Goal: Task Accomplishment & Management: Manage account settings

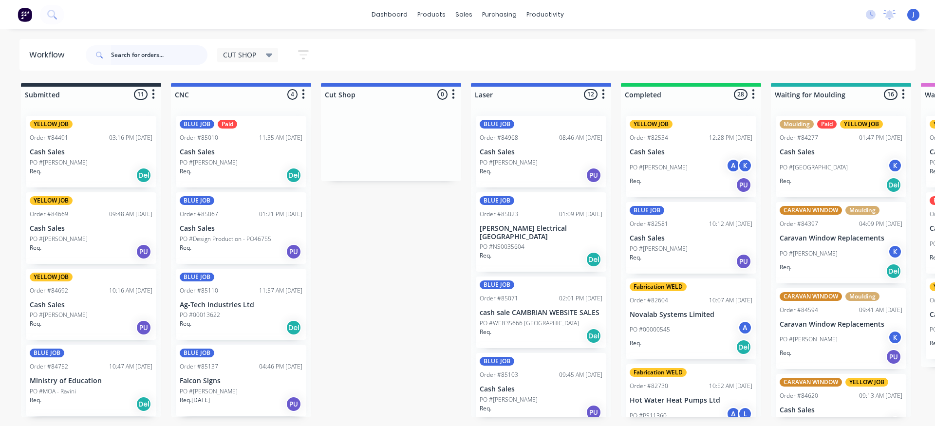
click at [154, 63] on input "text" at bounding box center [159, 54] width 96 height 19
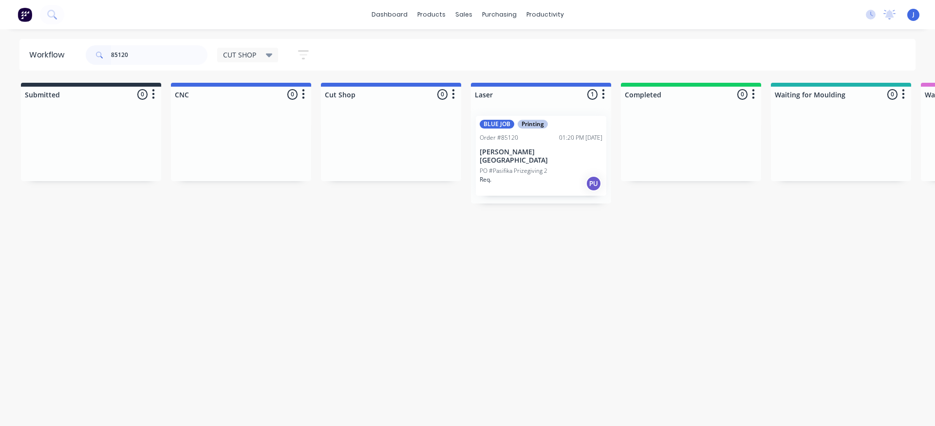
click at [544, 175] on div "Req. PU" at bounding box center [541, 183] width 123 height 17
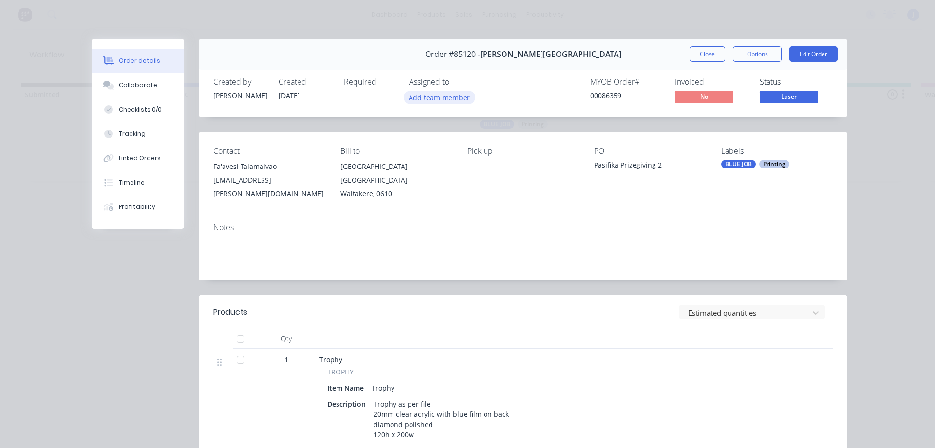
click at [447, 97] on button "Add team member" at bounding box center [440, 97] width 72 height 13
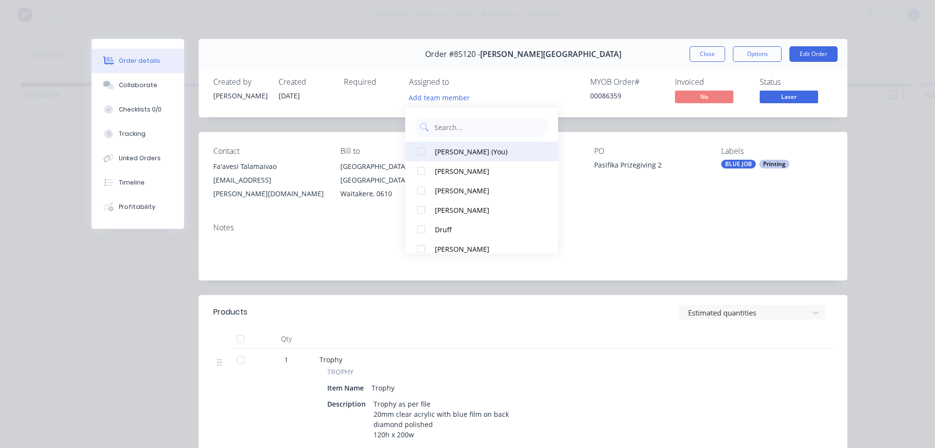
click at [462, 152] on div "[PERSON_NAME] (You)" at bounding box center [486, 152] width 103 height 10
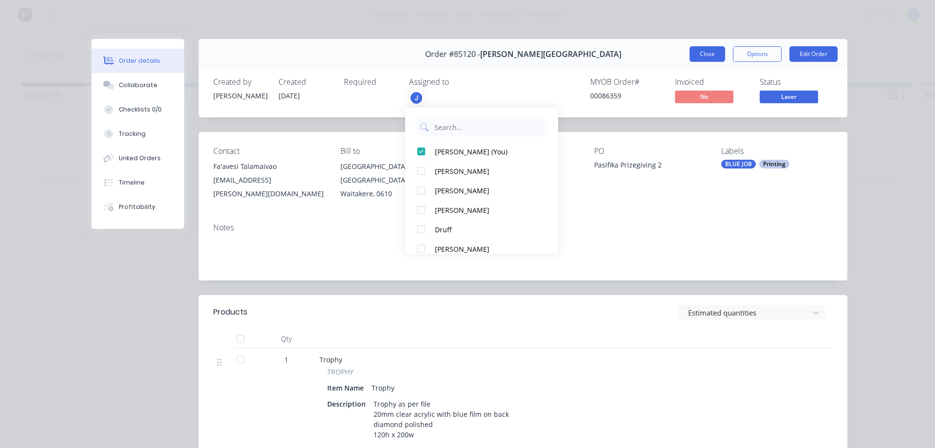
click at [694, 59] on button "Close" at bounding box center [708, 54] width 36 height 16
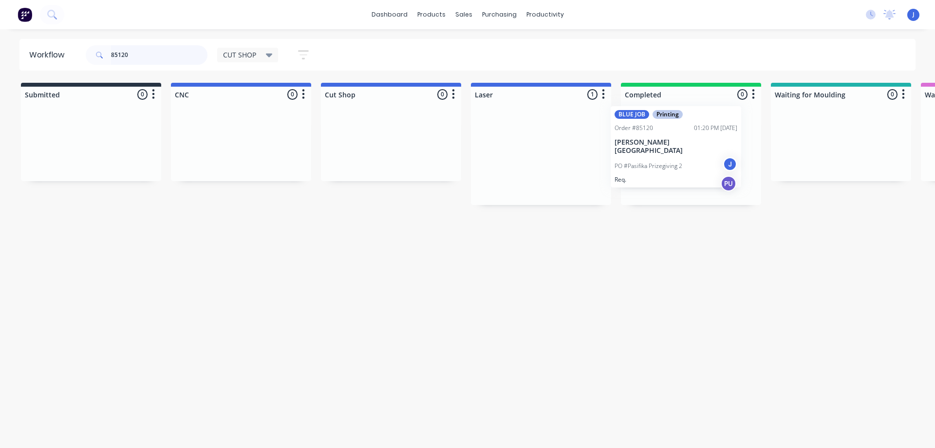
drag, startPoint x: 521, startPoint y: 165, endPoint x: 660, endPoint y: 153, distance: 139.7
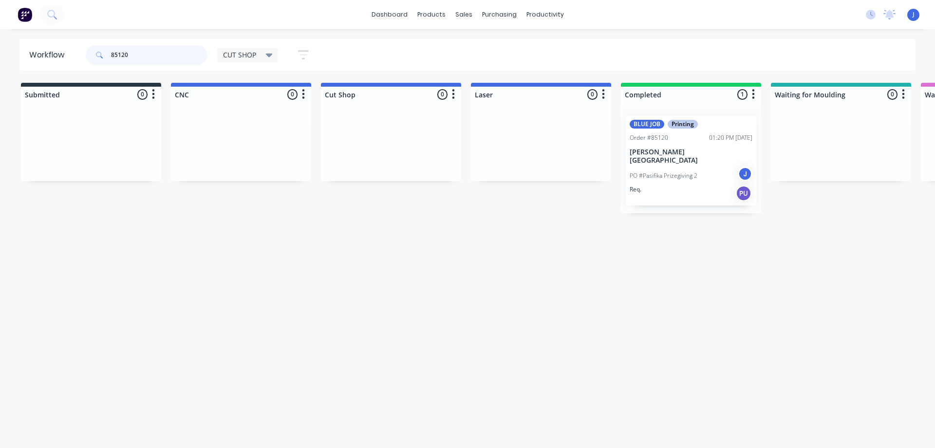
drag, startPoint x: 136, startPoint y: 51, endPoint x: 60, endPoint y: 59, distance: 76.5
click at [60, 59] on header "Workflow 85120 CUT SHOP Save new view None edit CUT SHOP (Default) edit DISPATC…" at bounding box center [467, 55] width 897 height 32
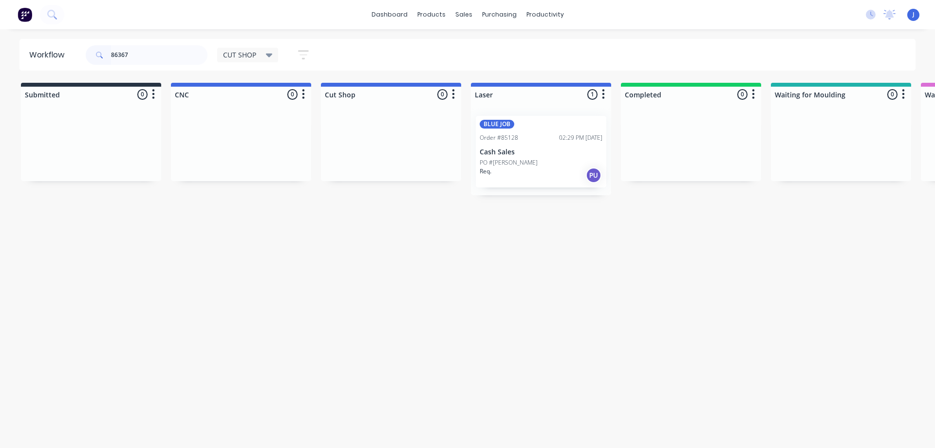
click at [532, 139] on div "Order #85128 02:29 PM [DATE]" at bounding box center [541, 137] width 123 height 9
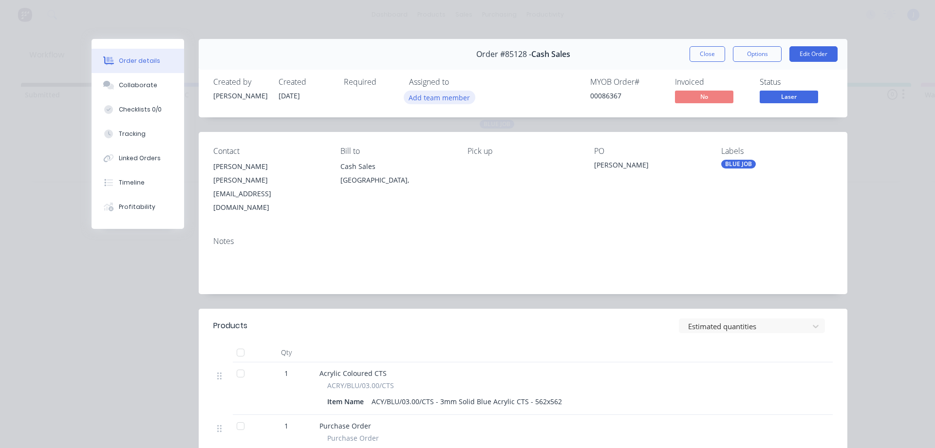
click at [412, 99] on button "Add team member" at bounding box center [440, 97] width 72 height 13
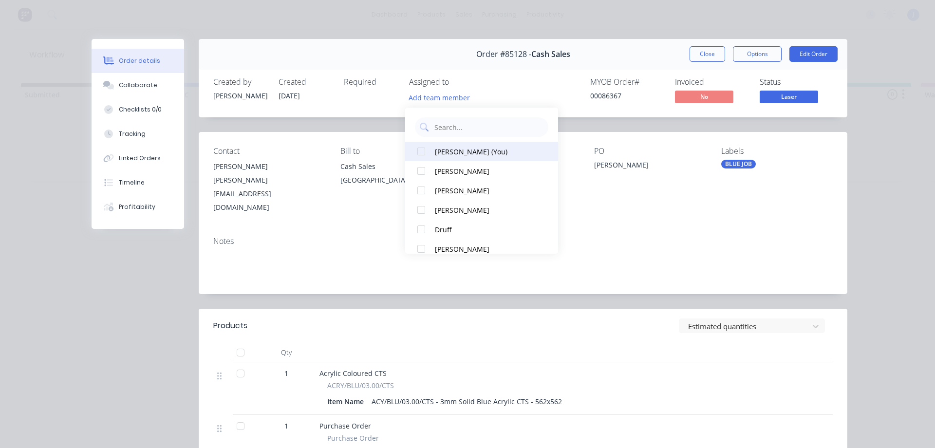
click at [451, 154] on div "[PERSON_NAME] (You)" at bounding box center [486, 152] width 103 height 10
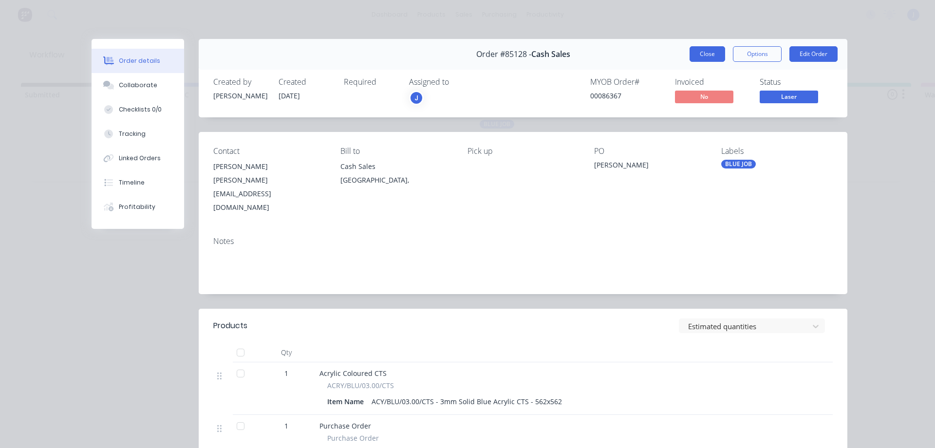
click at [706, 46] on button "Close" at bounding box center [708, 54] width 36 height 16
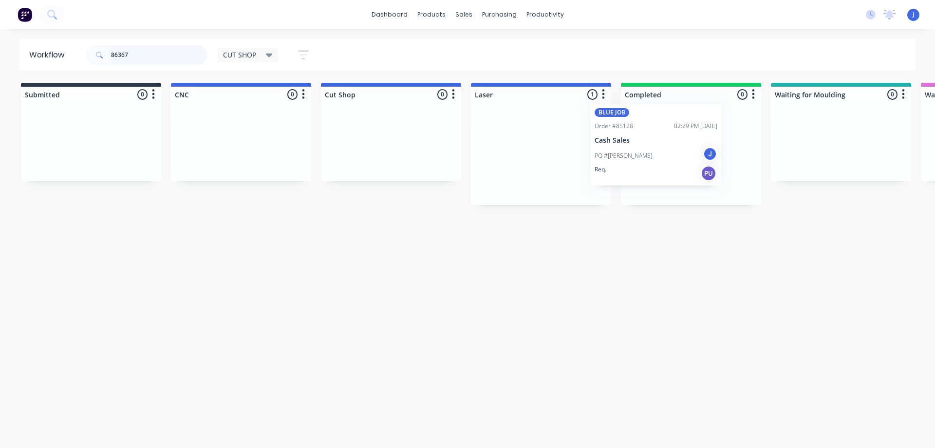
drag, startPoint x: 573, startPoint y: 165, endPoint x: 646, endPoint y: 157, distance: 73.5
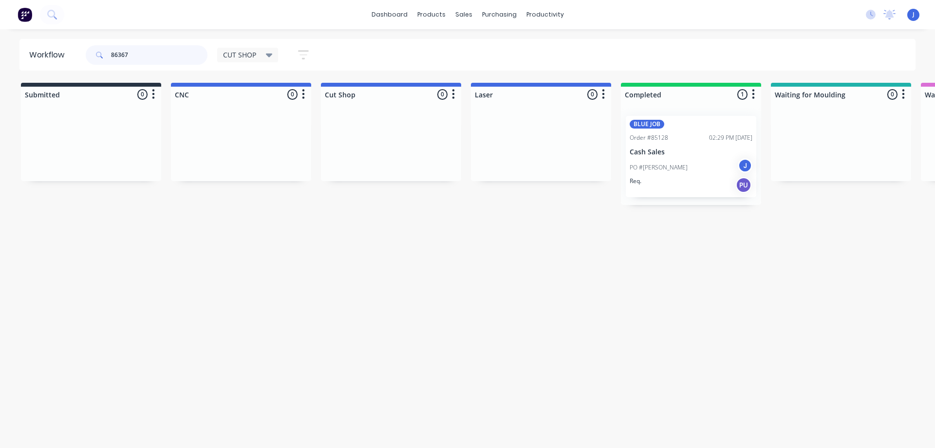
drag, startPoint x: 154, startPoint y: 57, endPoint x: 129, endPoint y: 74, distance: 30.1
click at [124, 55] on input "86367" at bounding box center [159, 54] width 96 height 19
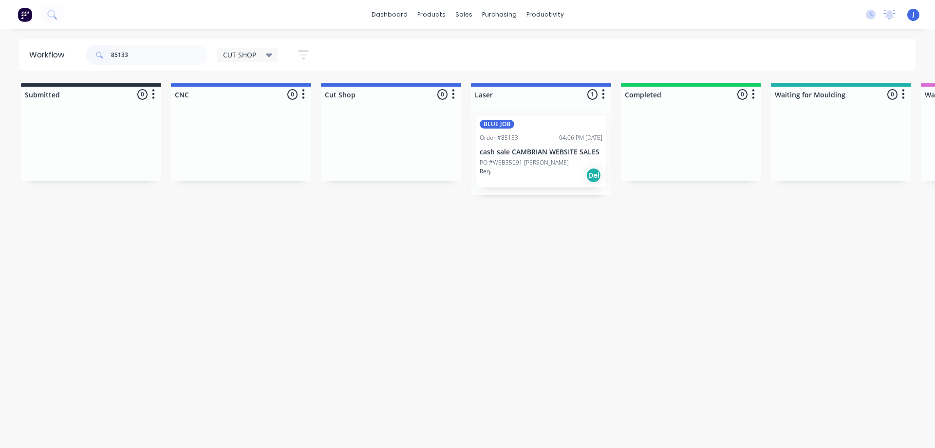
click at [516, 163] on p "PO #WEB35691 [PERSON_NAME]" at bounding box center [524, 162] width 89 height 9
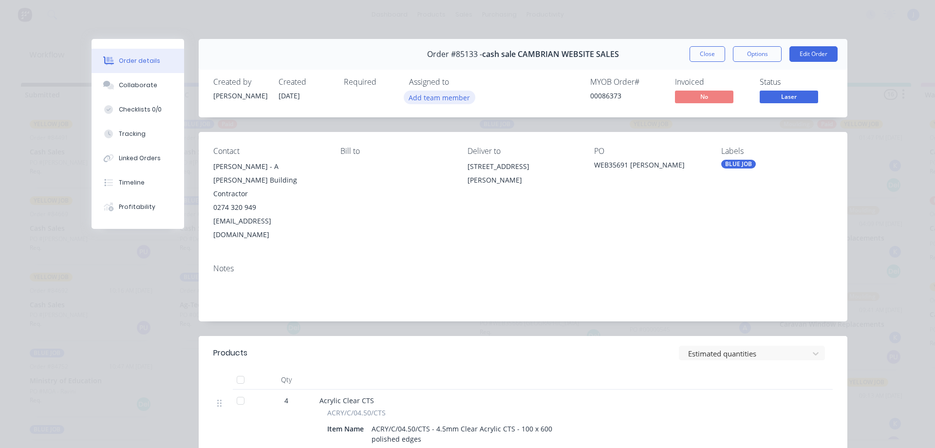
click at [420, 94] on button "Add team member" at bounding box center [440, 97] width 72 height 13
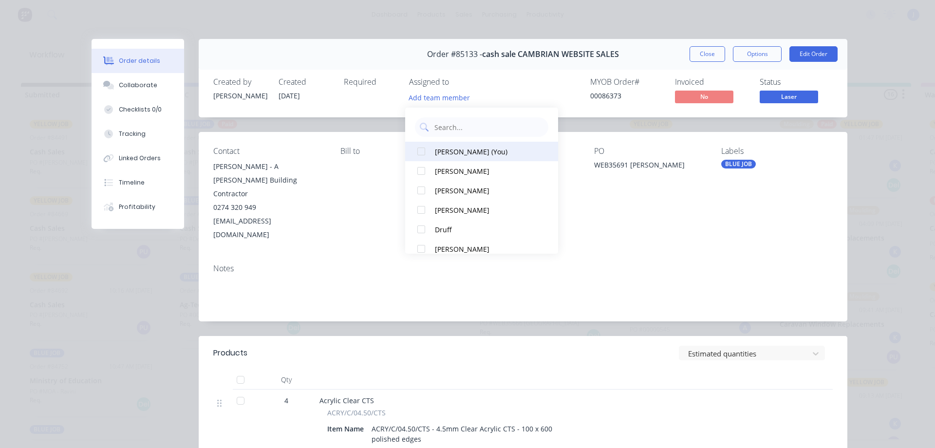
click at [462, 157] on button "[PERSON_NAME] (You)" at bounding box center [481, 151] width 153 height 19
drag, startPoint x: 705, startPoint y: 61, endPoint x: 699, endPoint y: 63, distance: 6.2
click at [705, 60] on button "Close" at bounding box center [708, 54] width 36 height 16
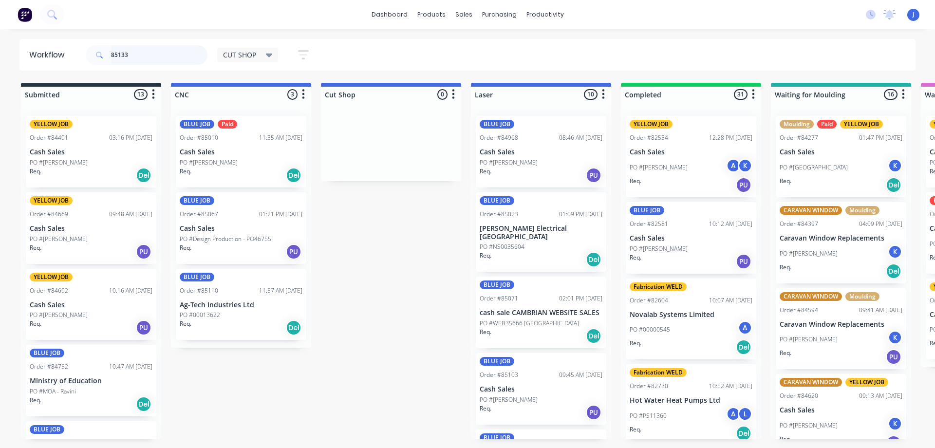
click at [164, 49] on input "85133" at bounding box center [159, 54] width 96 height 19
drag, startPoint x: 159, startPoint y: 57, endPoint x: 11, endPoint y: 68, distance: 148.4
click at [11, 68] on div "Workflow 85133 CUT SHOP Save new view None edit CUT SHOP (Default) edit DISPATC…" at bounding box center [467, 55] width 935 height 32
type input "85133"
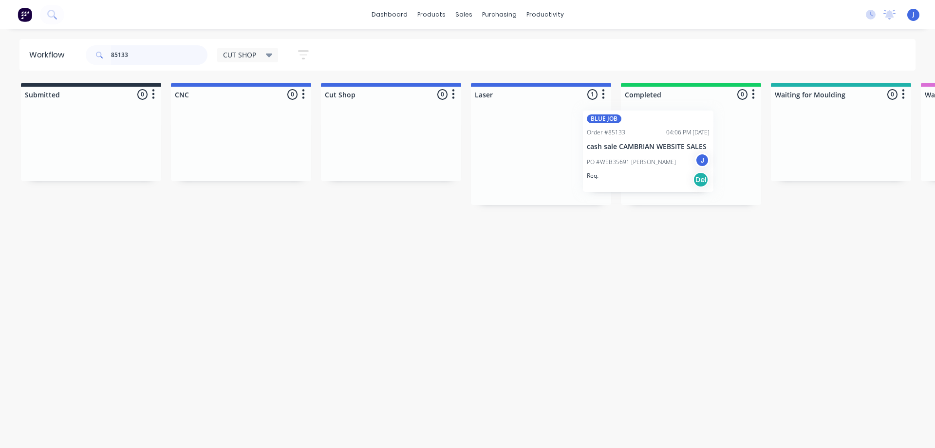
drag, startPoint x: 581, startPoint y: 171, endPoint x: 651, endPoint y: 169, distance: 70.2
